Goal: Task Accomplishment & Management: Complete application form

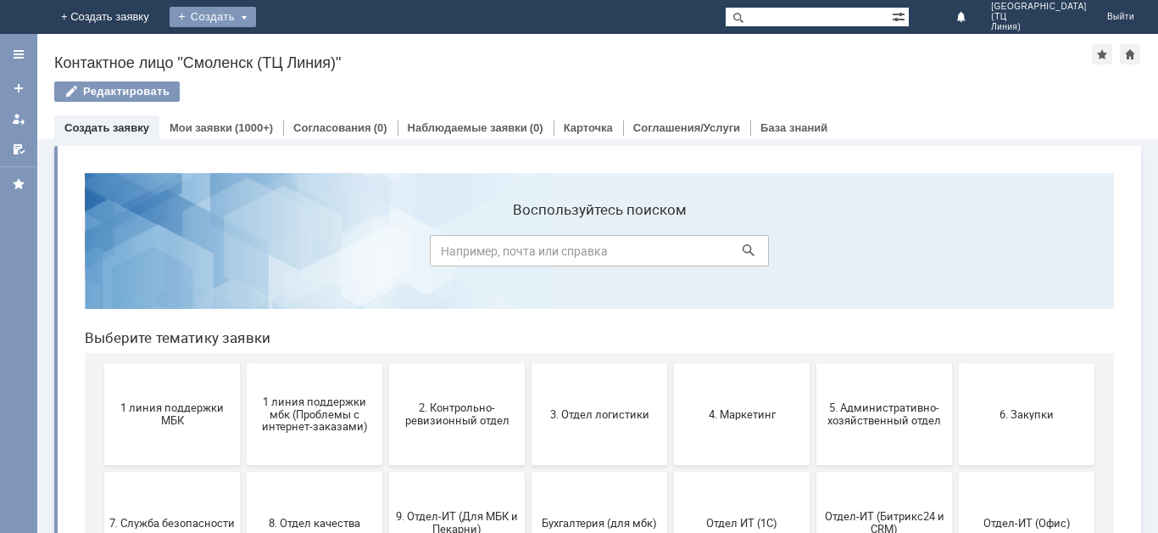
click at [256, 19] on div "Создать" at bounding box center [213, 17] width 87 height 20
click at [302, 49] on link "Заявка" at bounding box center [237, 51] width 129 height 20
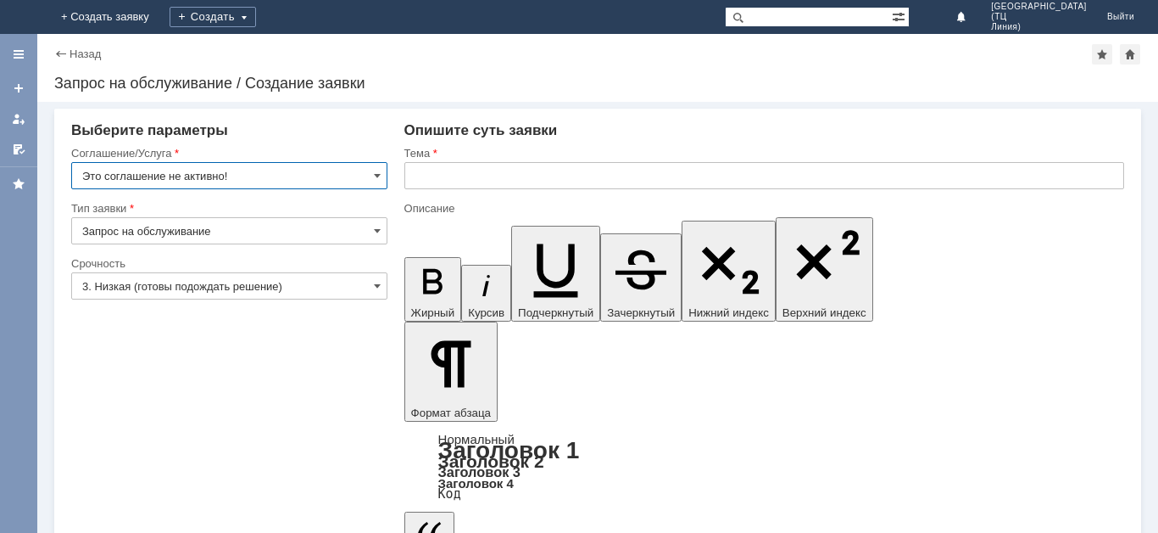
click at [289, 178] on input "Это соглашение не активно!" at bounding box center [229, 175] width 316 height 27
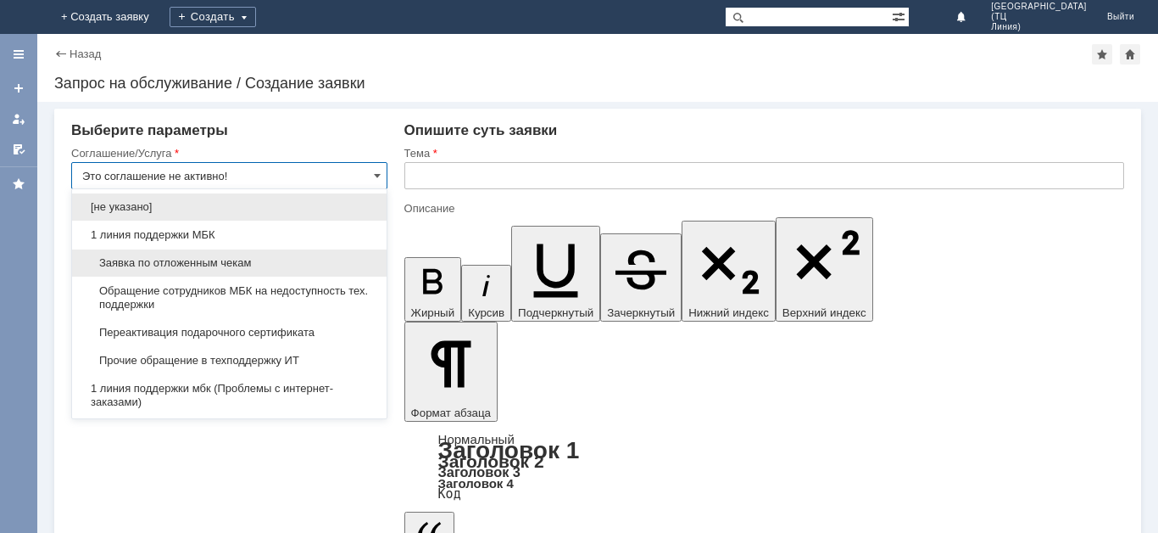
click at [227, 269] on span "Заявка по отложенным чекам" at bounding box center [229, 263] width 294 height 14
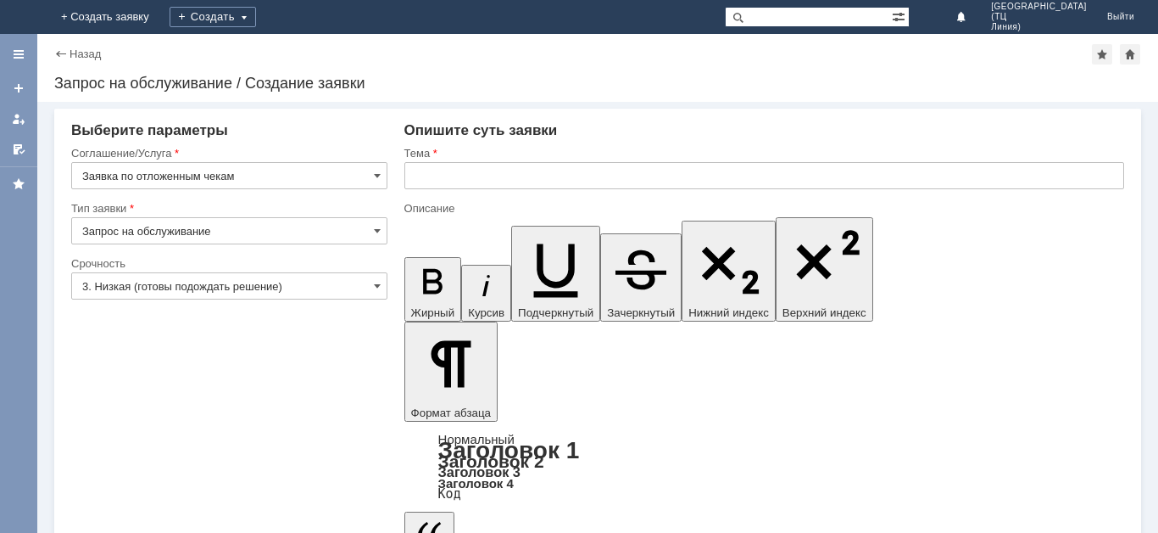
type input "Заявка по отложенным чекам"
click at [235, 231] on input "Запрос на обслуживание" at bounding box center [229, 230] width 316 height 27
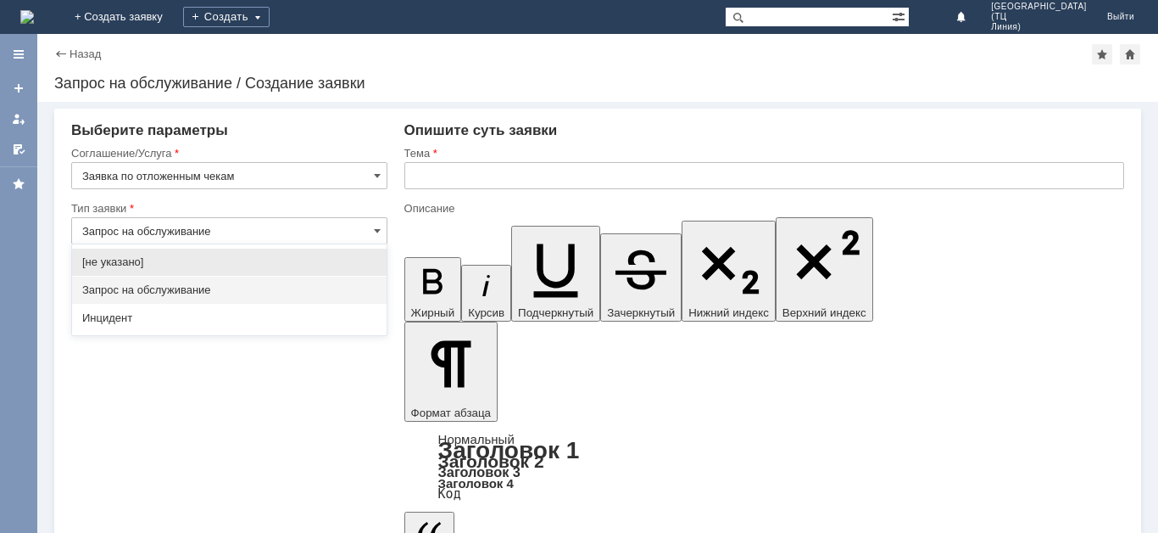
click at [301, 299] on div "Запрос на обслуживание" at bounding box center [229, 289] width 315 height 27
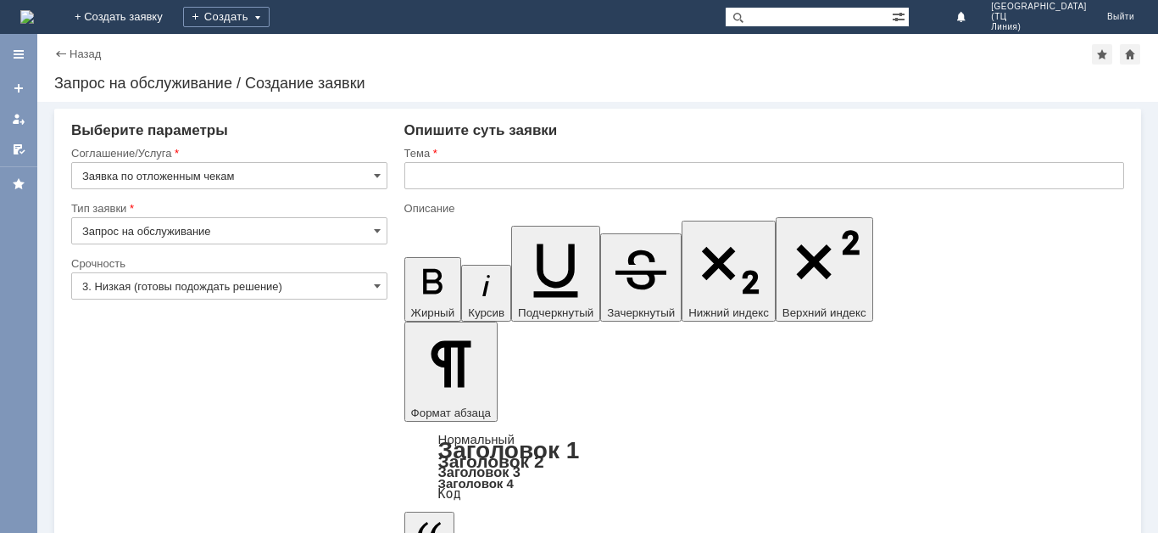
type input "Запрос на обслуживание"
click at [221, 292] on input "3. Низкая (готовы подождать решение)" at bounding box center [229, 285] width 316 height 27
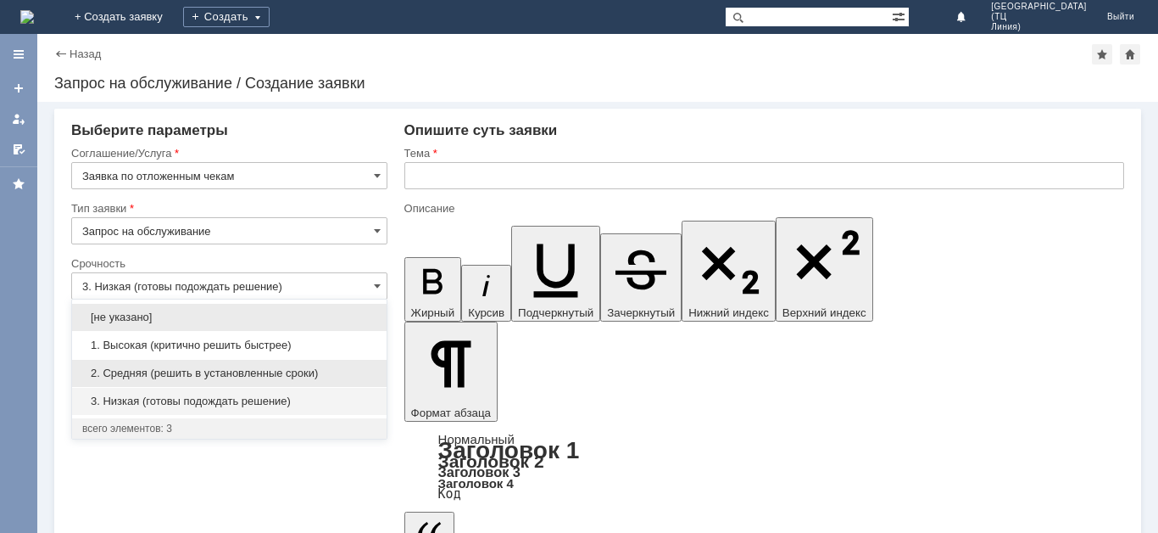
click at [227, 365] on div "2. Средняя (решить в установленные сроки)" at bounding box center [229, 373] width 315 height 27
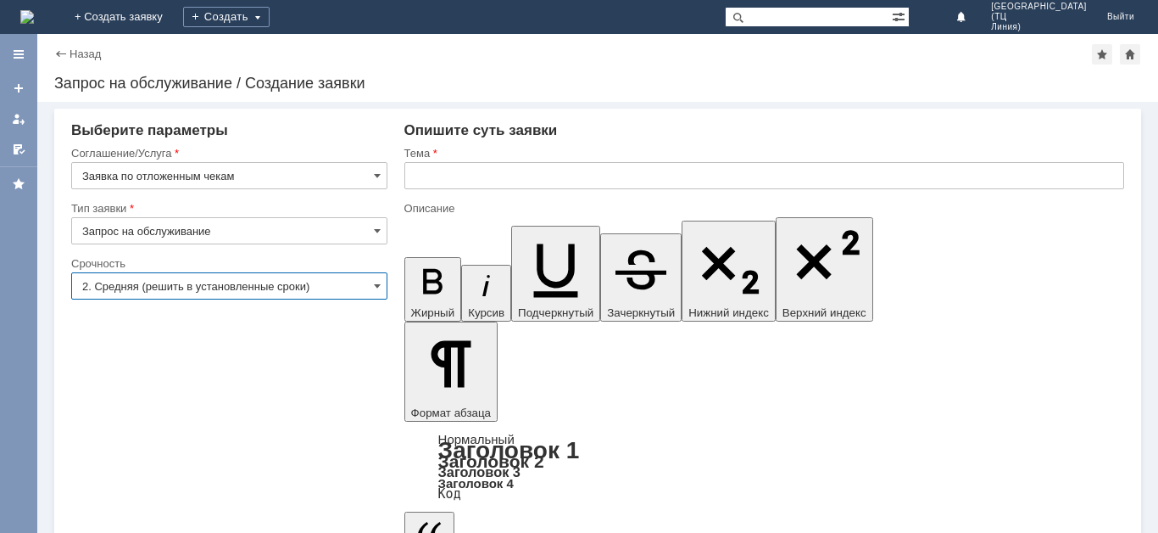
type input "2. Средняя (решить в установленные сроки)"
click at [480, 171] on input "text" at bounding box center [765, 175] width 720 height 27
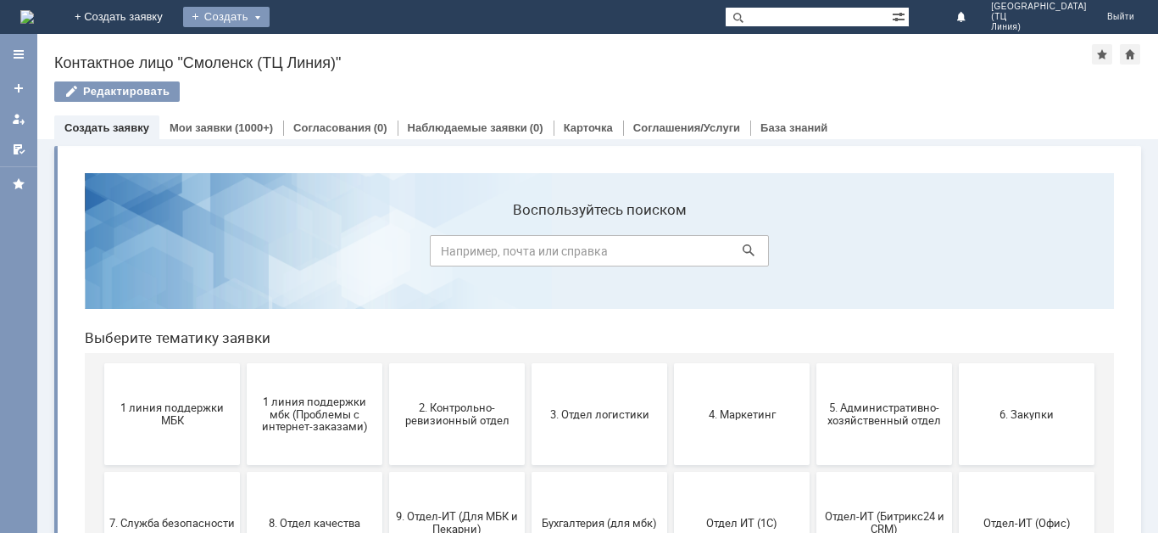
click at [270, 17] on div "Создать" at bounding box center [226, 17] width 87 height 20
click at [315, 48] on link "Заявка" at bounding box center [251, 51] width 129 height 20
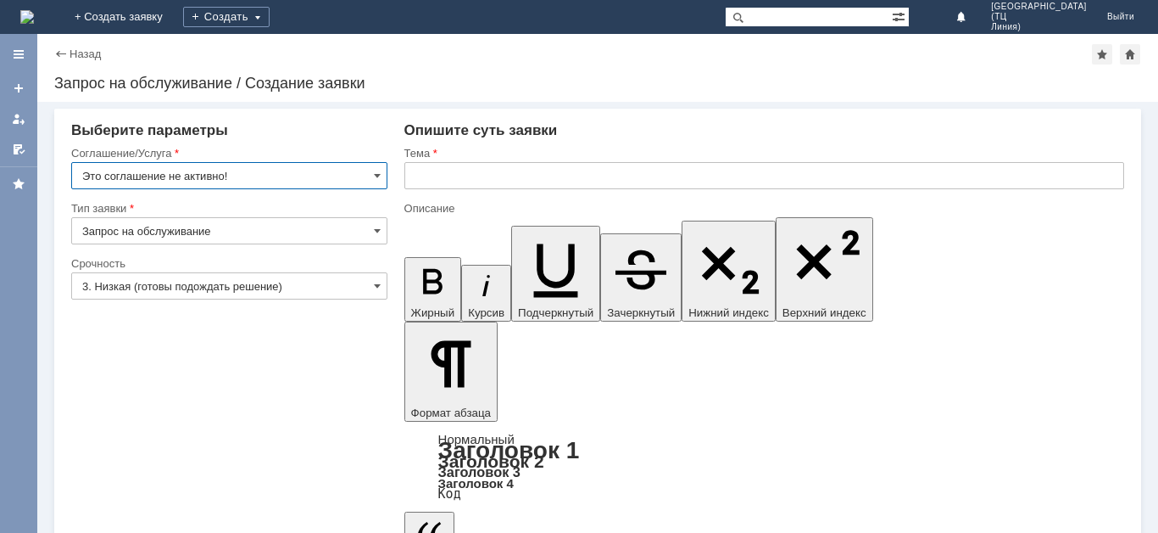
click at [371, 176] on input "Это соглашение не активно!" at bounding box center [229, 175] width 316 height 27
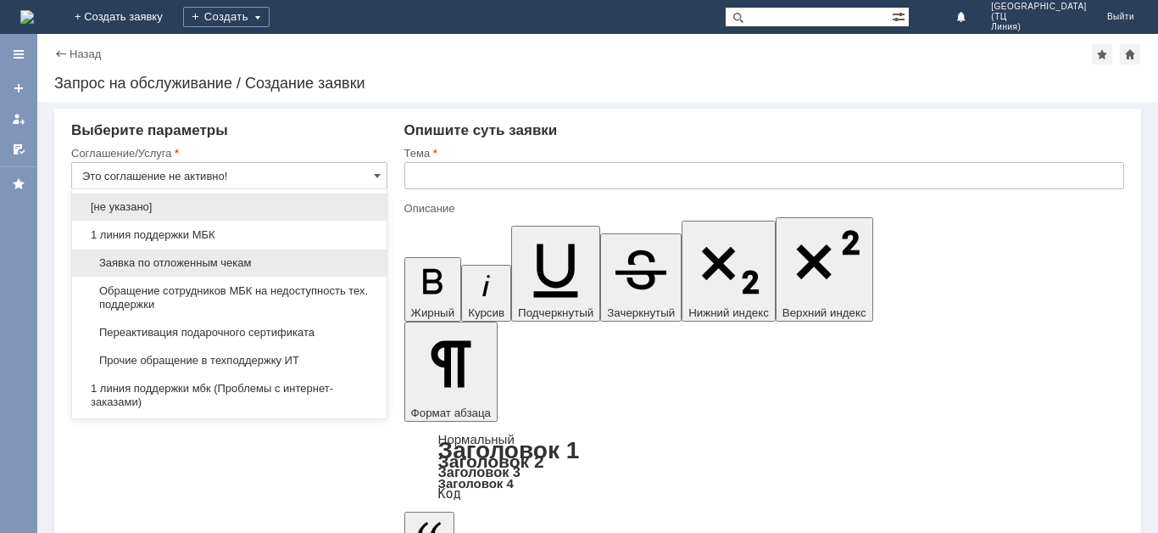
click at [182, 260] on span "Заявка по отложенным чекам" at bounding box center [229, 263] width 294 height 14
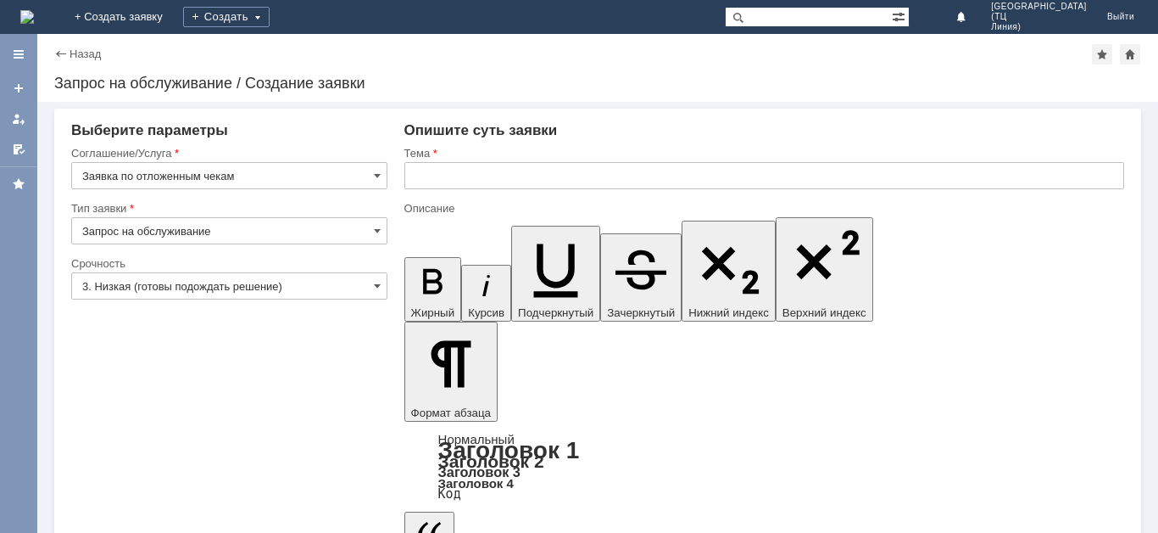
type input "Заявка по отложенным чекам"
click at [354, 281] on input "3. Низкая (готовы подождать решение)" at bounding box center [229, 285] width 316 height 27
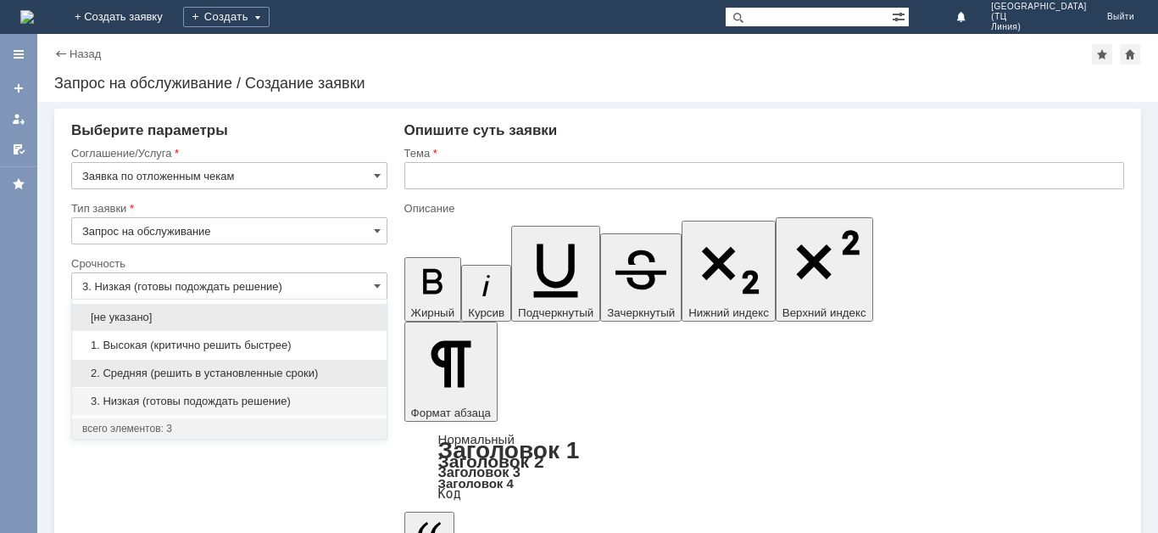
click at [268, 377] on span "2. Средняя (решить в установленные сроки)" at bounding box center [229, 373] width 294 height 14
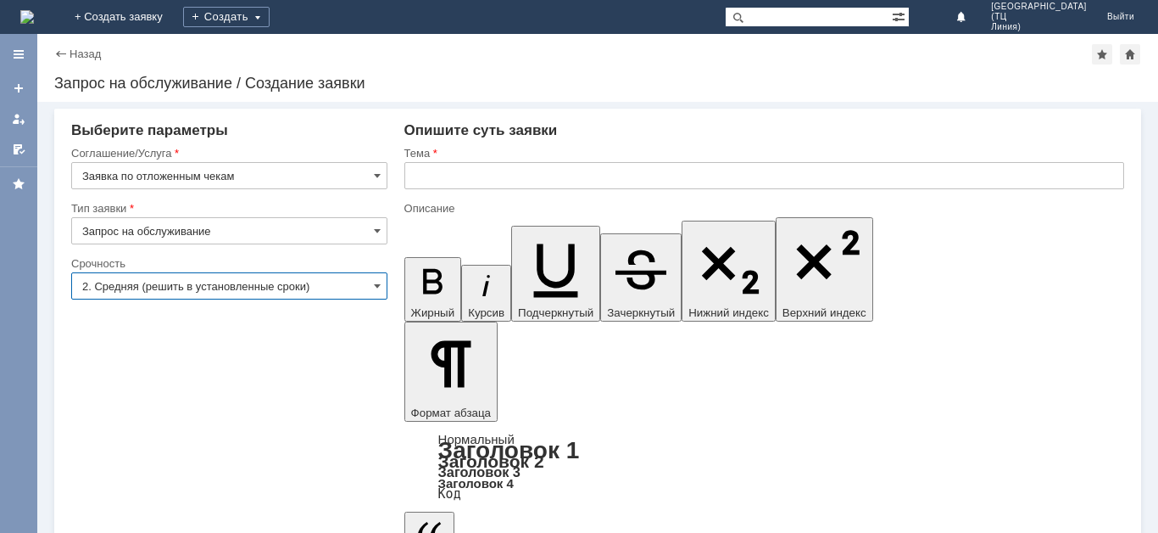
type input "2. Средняя (решить в установленные сроки)"
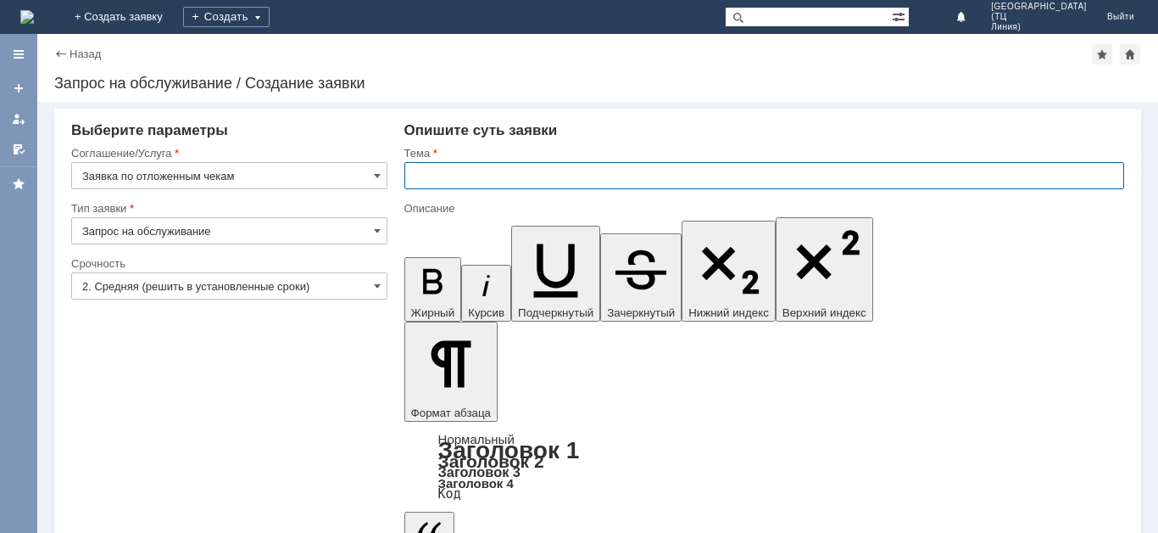
click at [511, 187] on input "text" at bounding box center [765, 175] width 720 height 27
type input "Отложенные чеки 11.09.25"
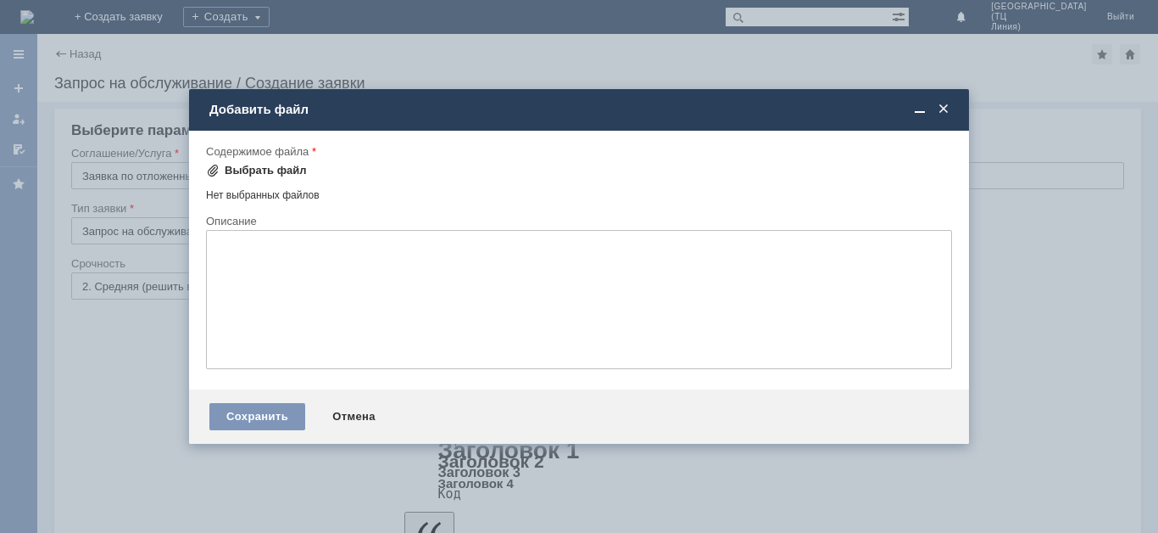
click at [261, 168] on div "Выбрать файл" at bounding box center [266, 171] width 82 height 14
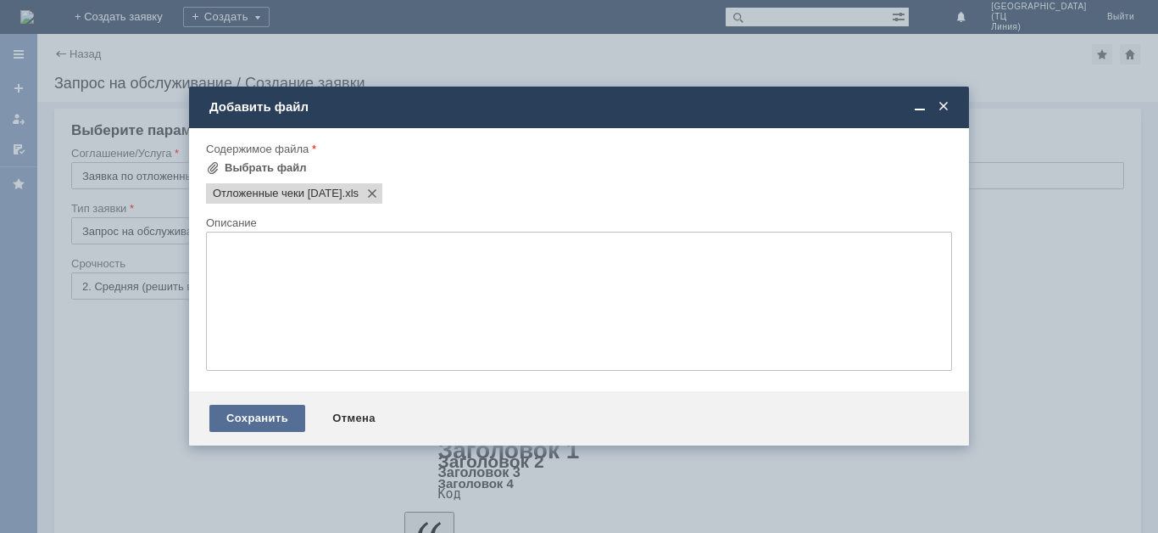
click at [242, 420] on div "Сохранить" at bounding box center [257, 418] width 96 height 27
